Goal: Task Accomplishment & Management: Manage account settings

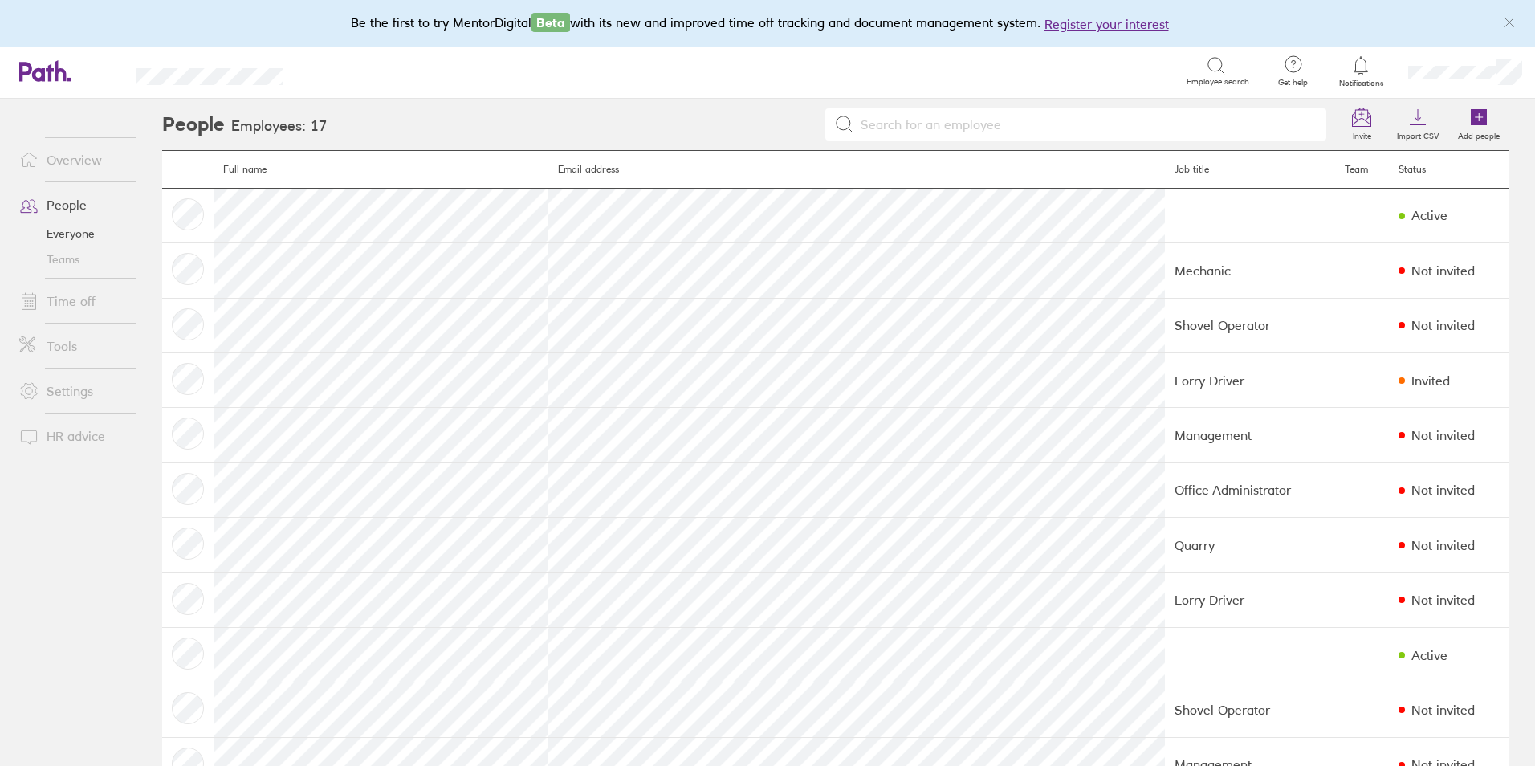
click at [60, 208] on link "People" at bounding box center [70, 205] width 129 height 32
click at [56, 205] on link "People" at bounding box center [70, 205] width 129 height 32
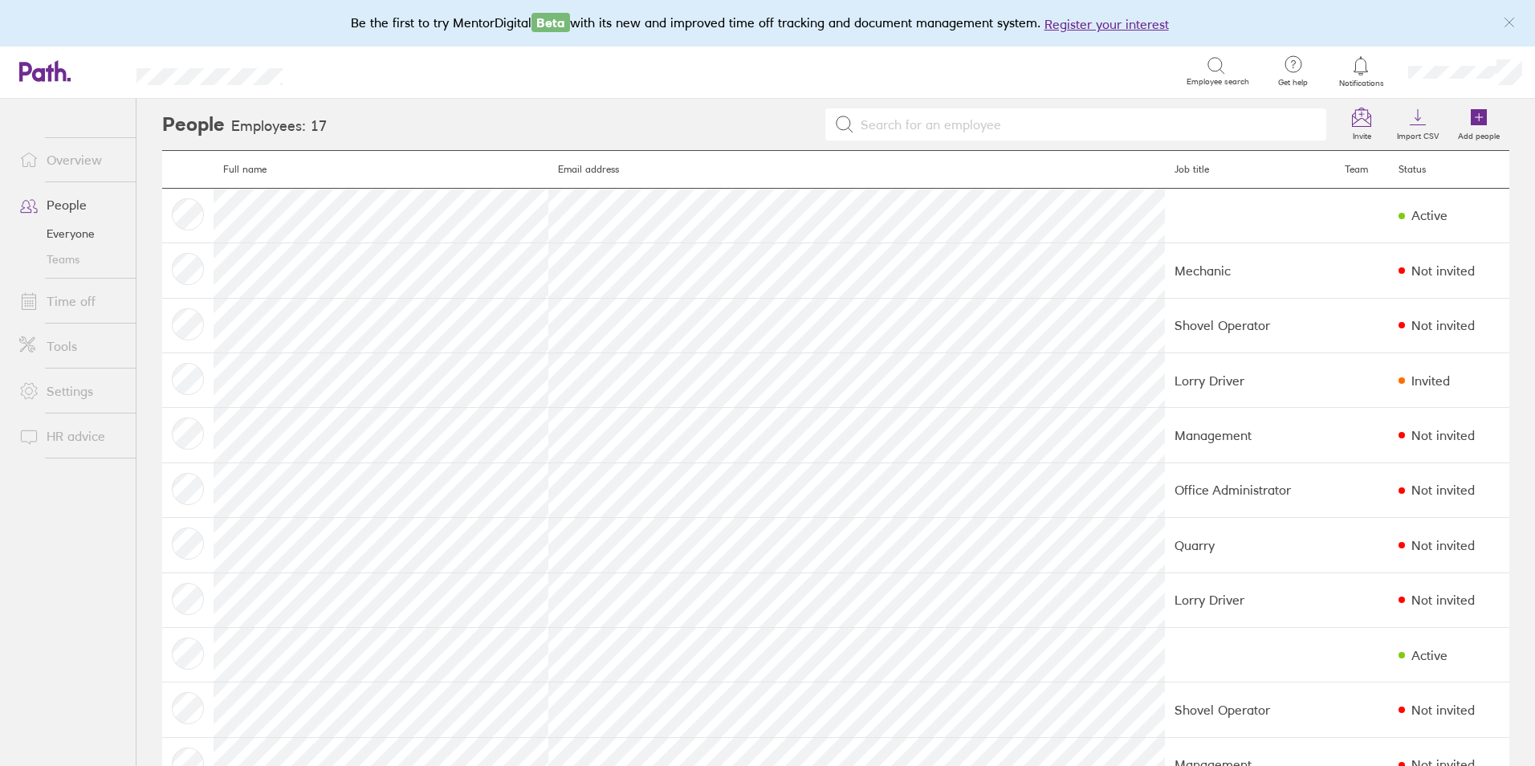
click at [64, 206] on link "People" at bounding box center [70, 205] width 129 height 32
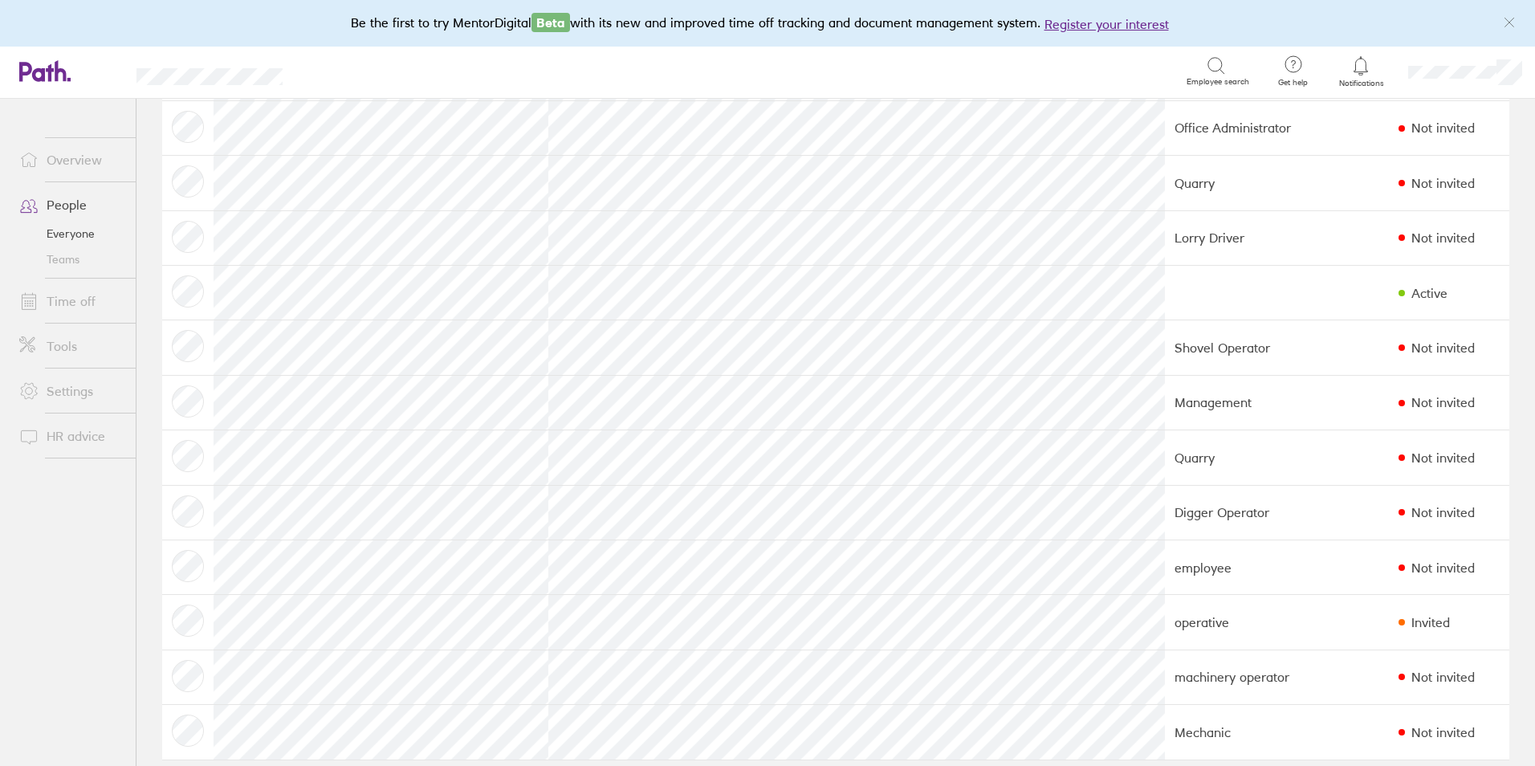
scroll to position [381, 0]
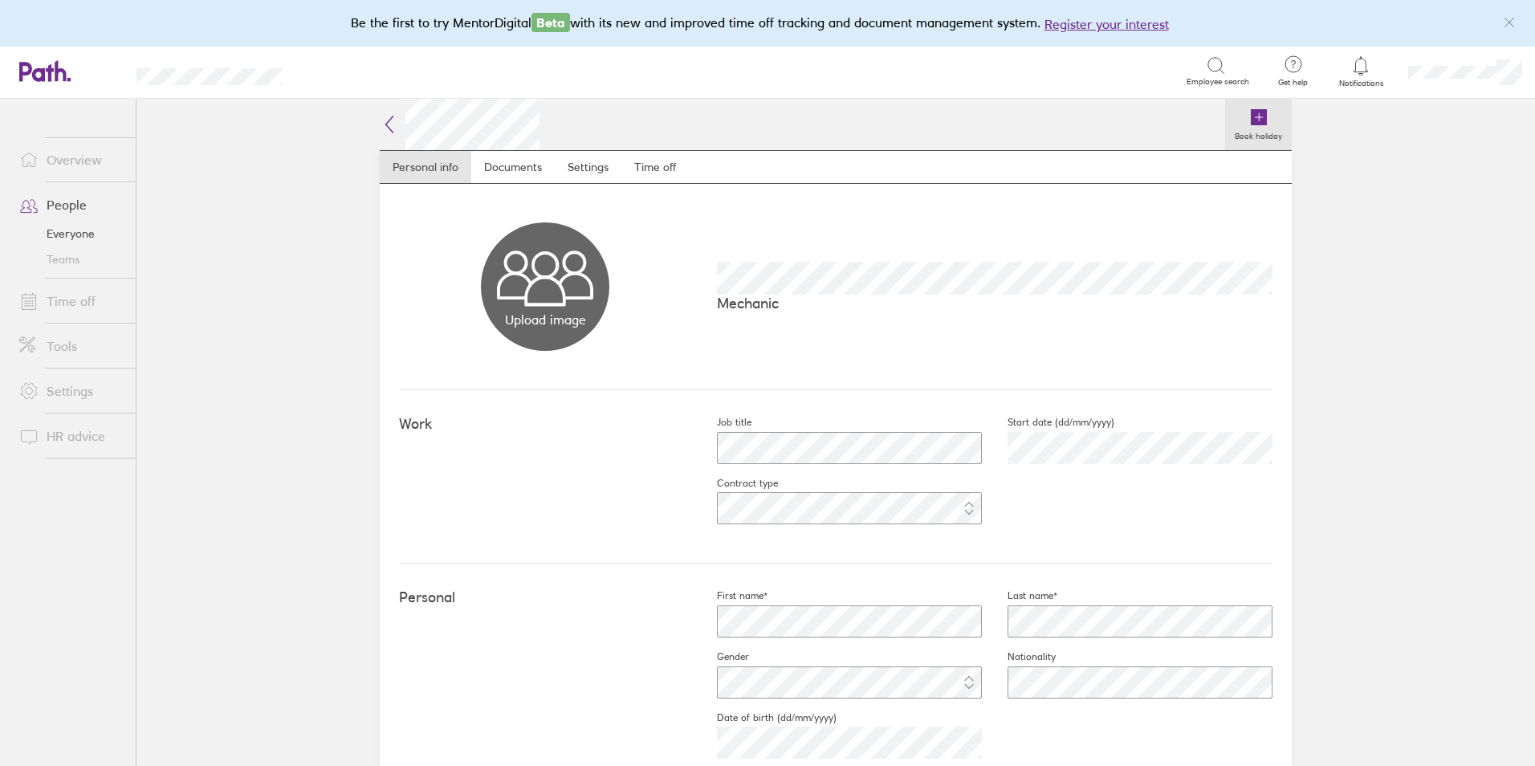
click at [1251, 115] on icon at bounding box center [1259, 117] width 16 height 16
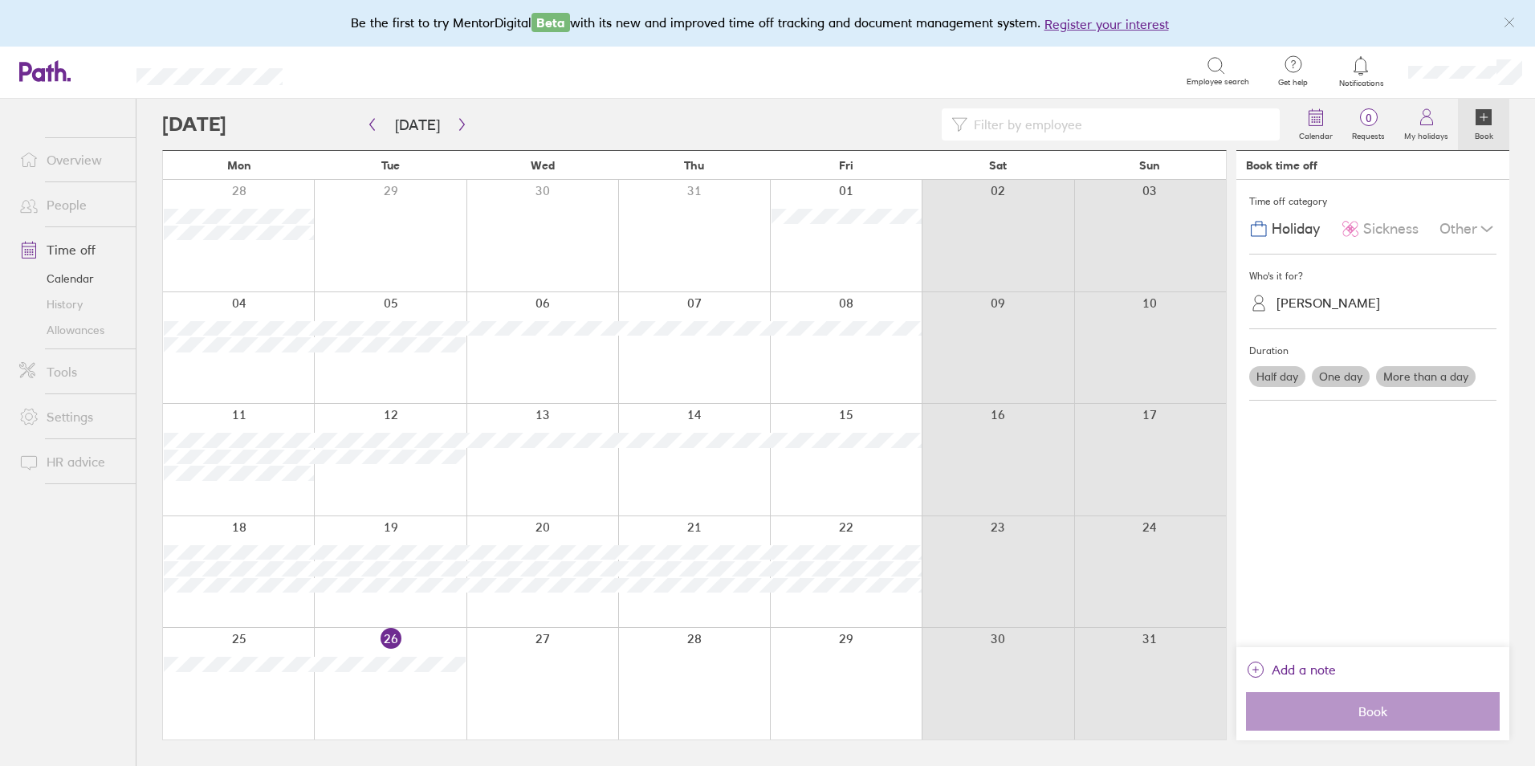
click at [1413, 379] on label "More than a day" at bounding box center [1426, 376] width 100 height 21
click at [0, 0] on input "More than a day" at bounding box center [0, 0] width 0 height 0
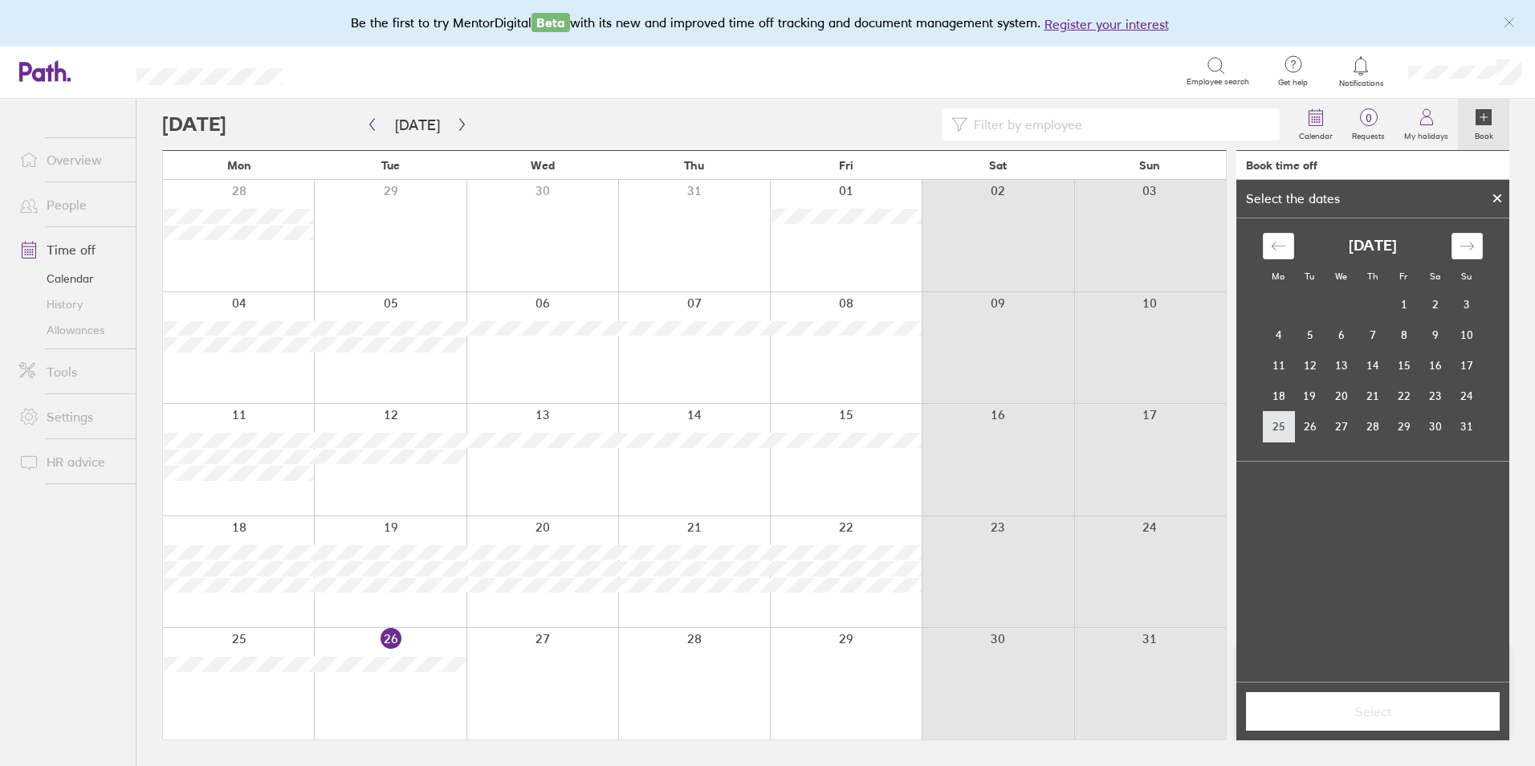
click at [1275, 425] on td "25" at bounding box center [1278, 426] width 31 height 31
click at [1406, 426] on td "29" at bounding box center [1403, 426] width 31 height 31
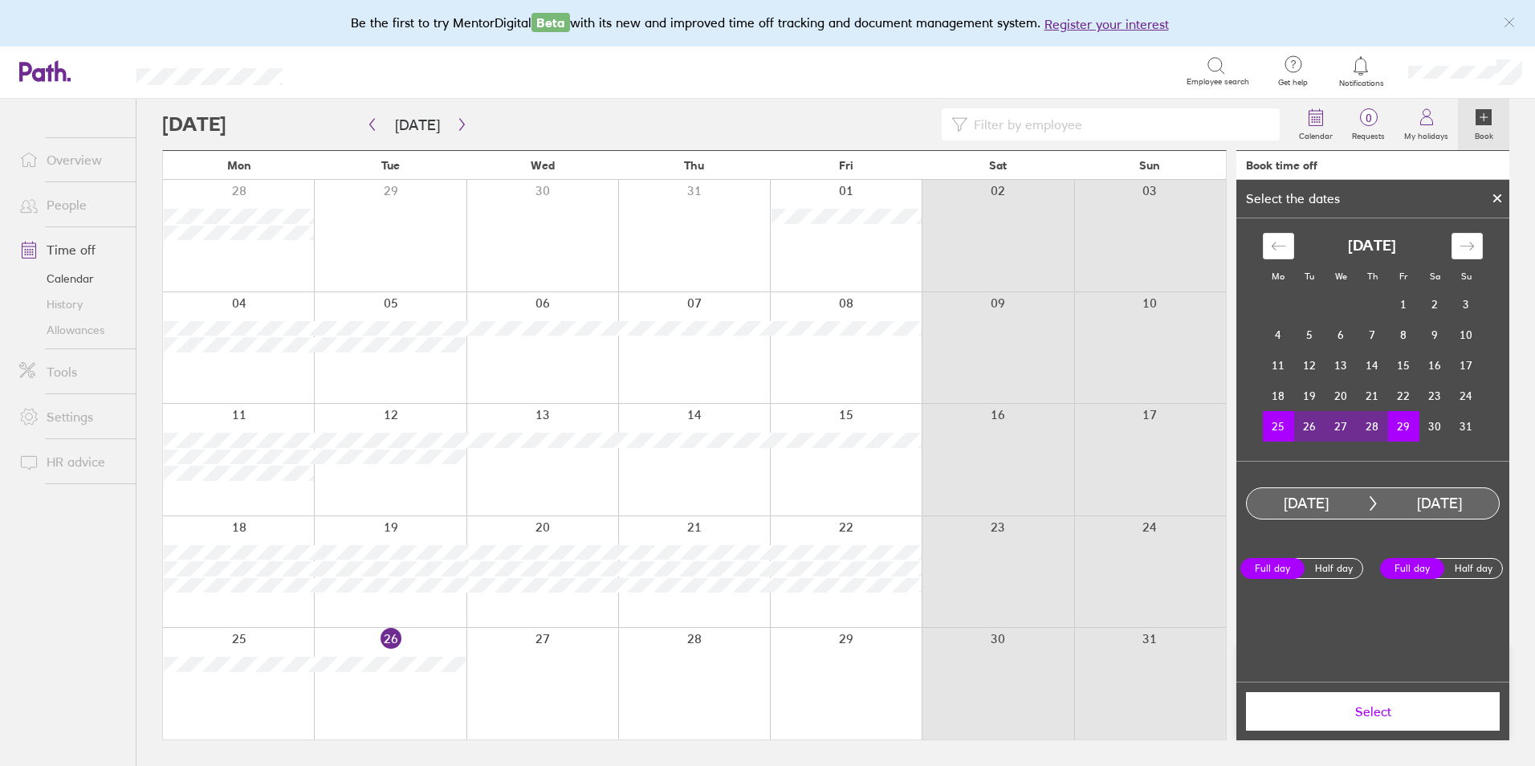
click at [1358, 715] on span "Select" at bounding box center [1372, 711] width 231 height 14
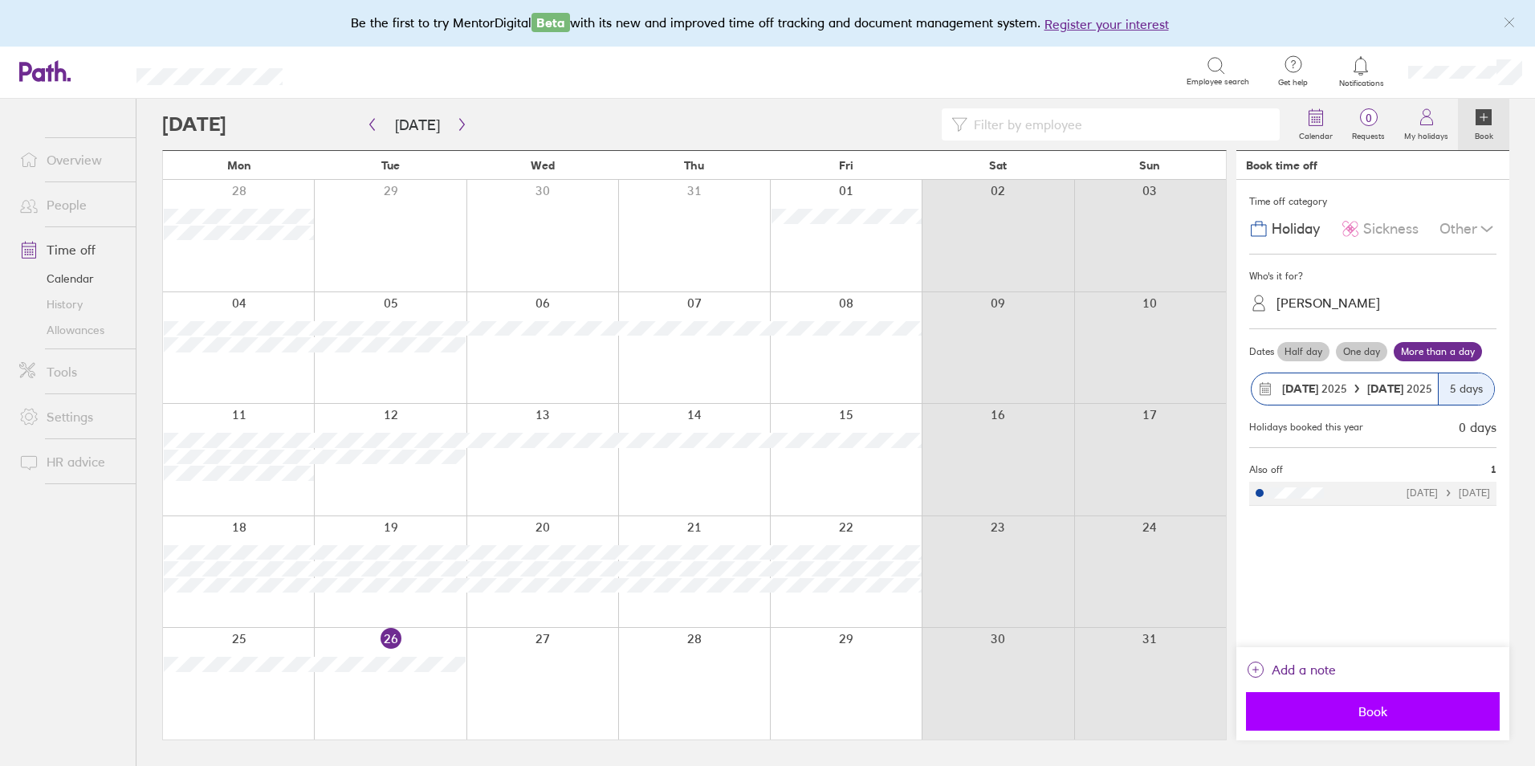
click at [1349, 722] on button "Book" at bounding box center [1373, 711] width 254 height 39
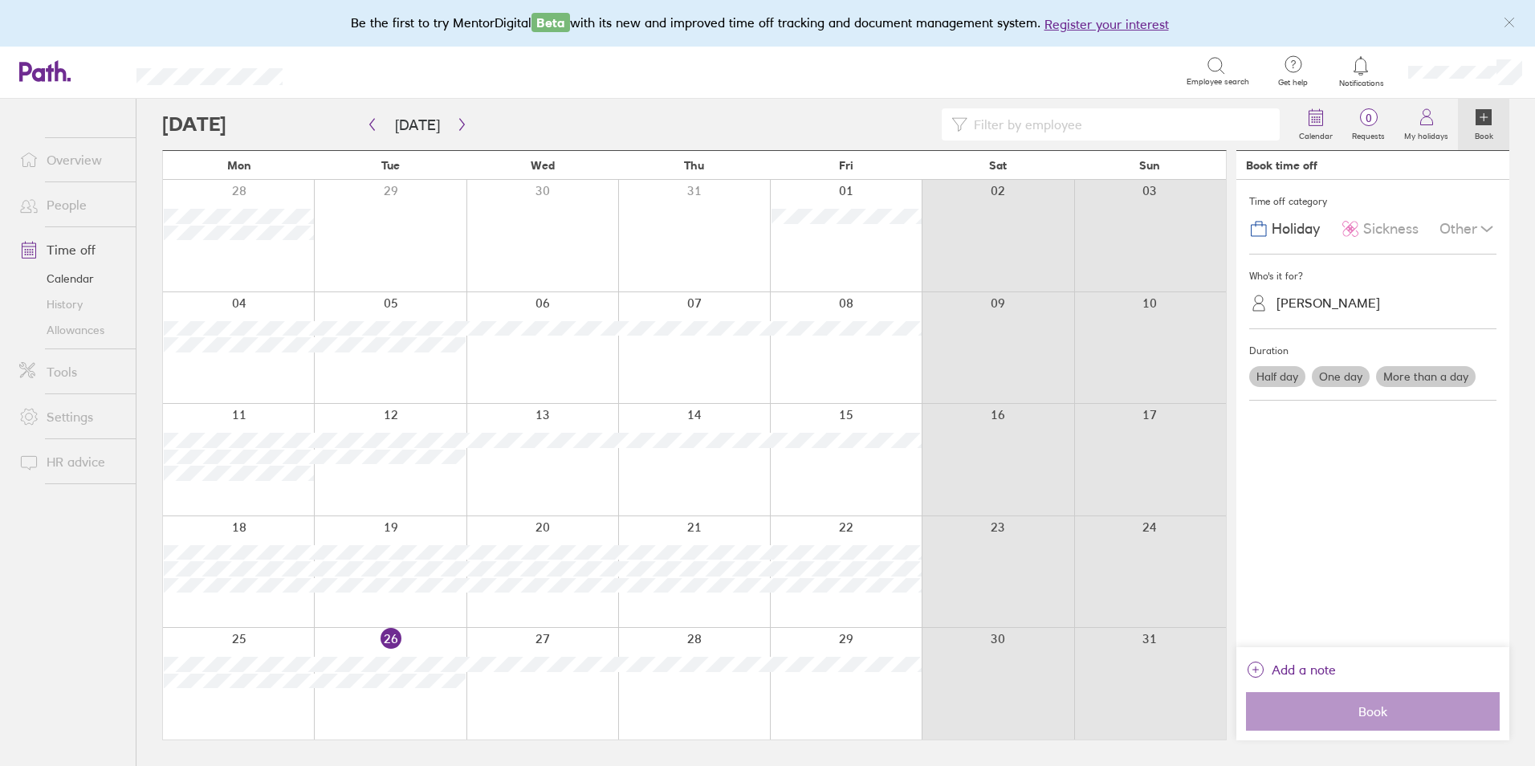
click at [67, 205] on link "People" at bounding box center [70, 205] width 129 height 32
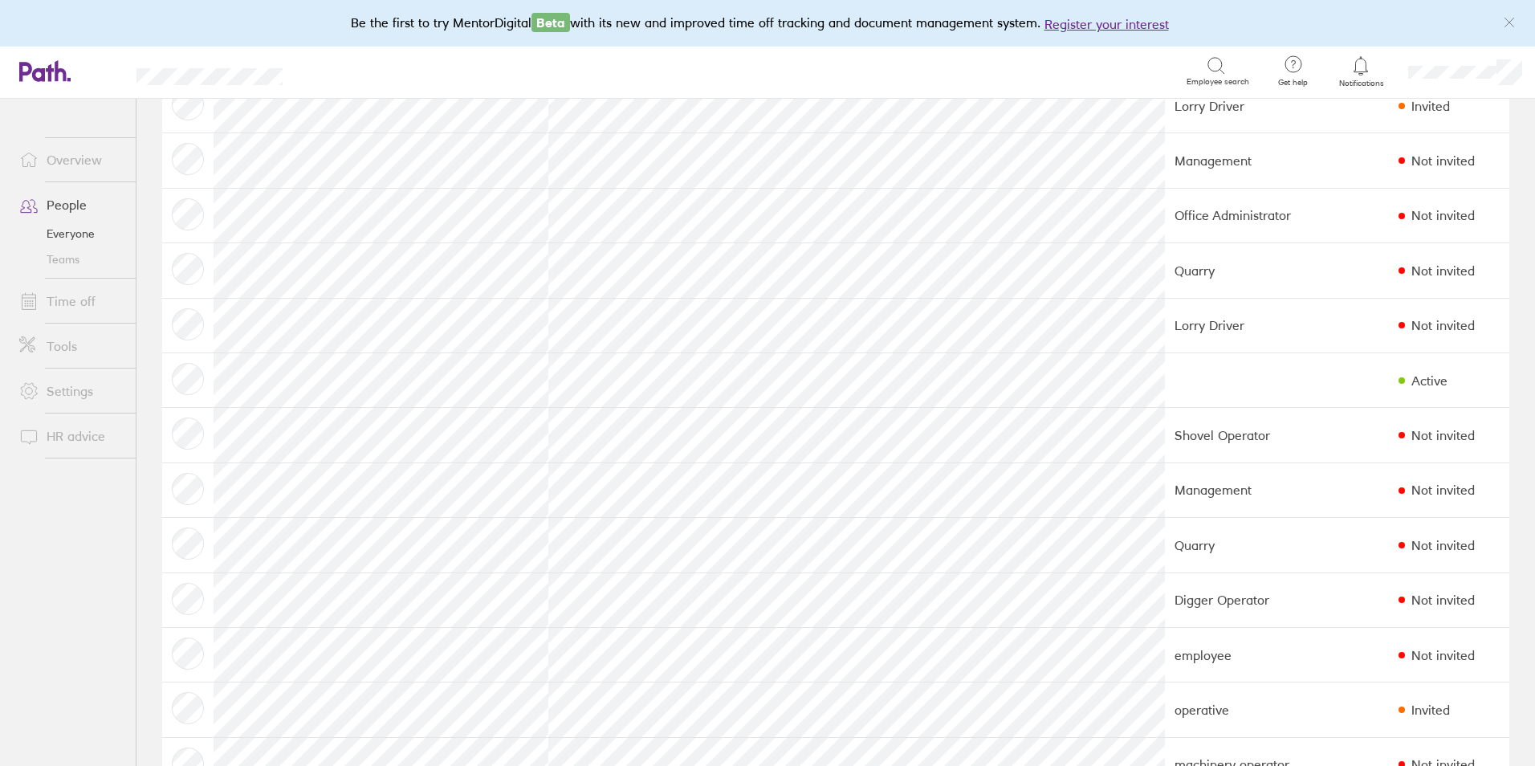
scroll to position [381, 0]
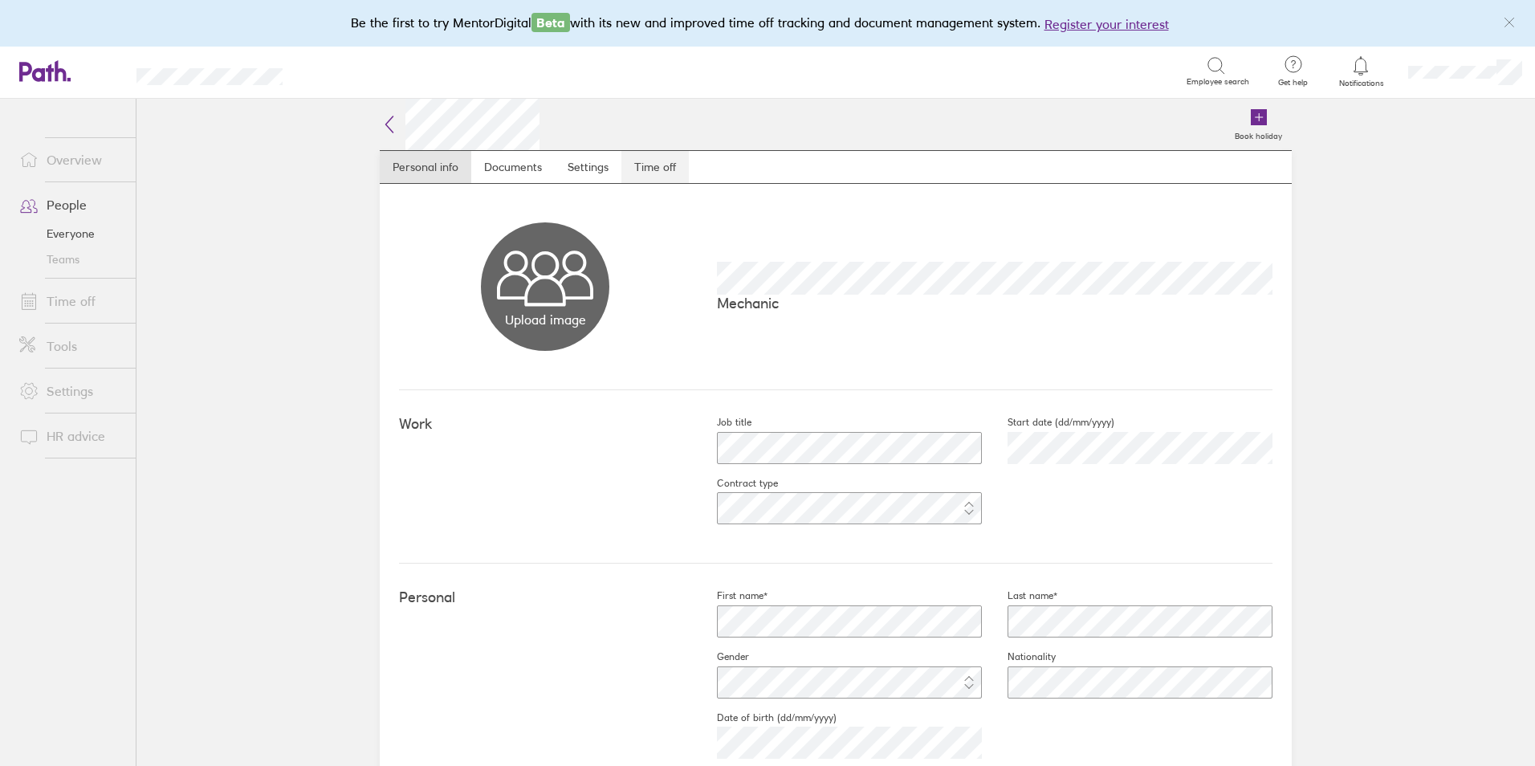
click at [658, 165] on link "Time off" at bounding box center [654, 167] width 67 height 32
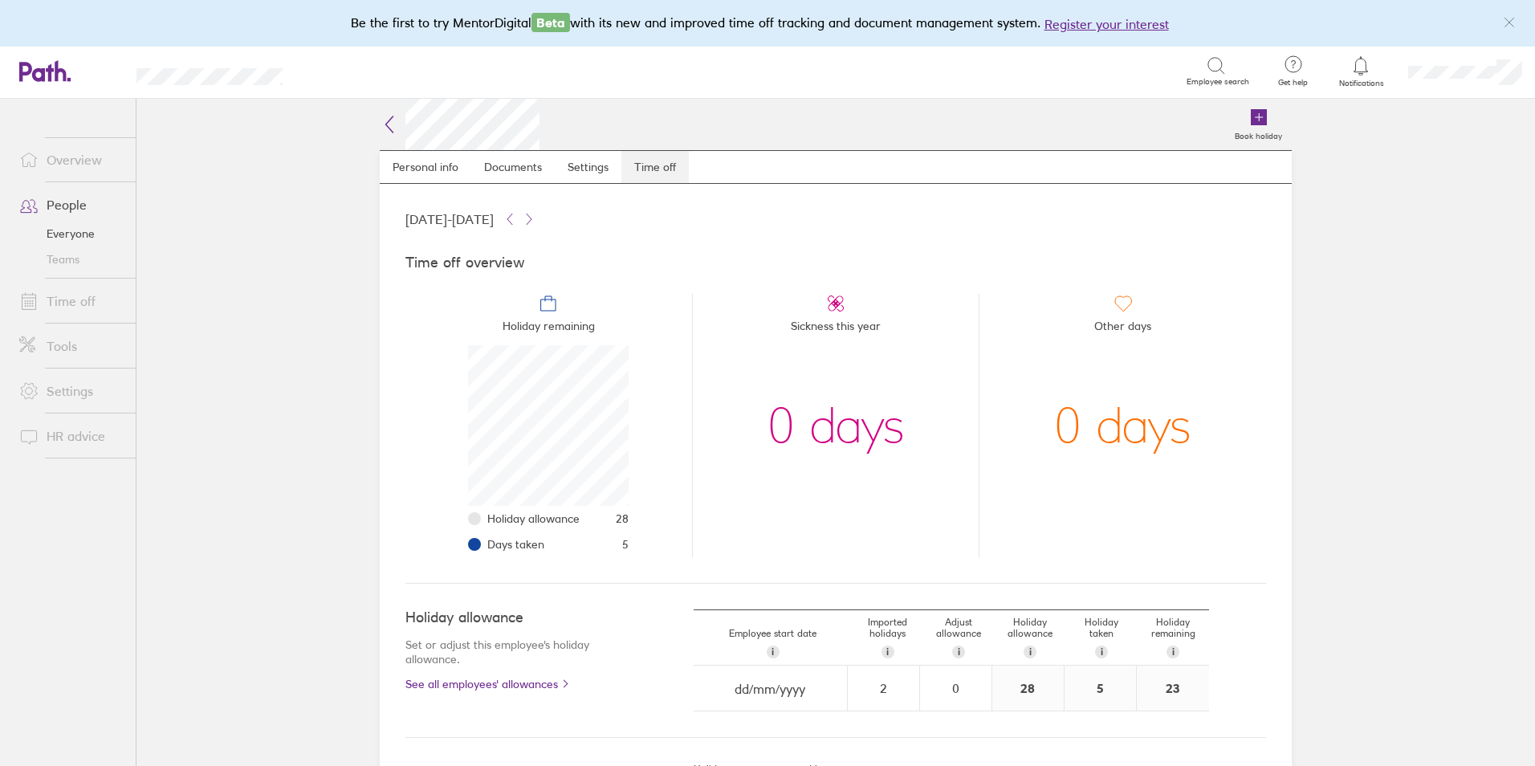
scroll to position [161, 161]
